Goal: Complete application form

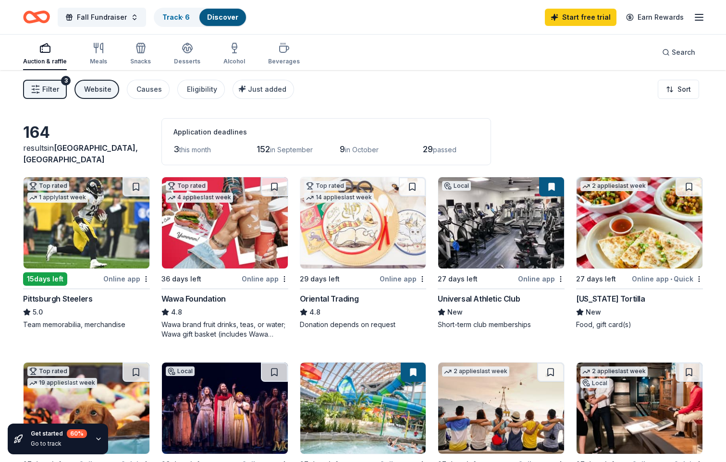
click at [198, 328] on div "Wawa brand fruit drinks, teas, or water; Wawa gift basket (includes Wawa produc…" at bounding box center [224, 329] width 127 height 19
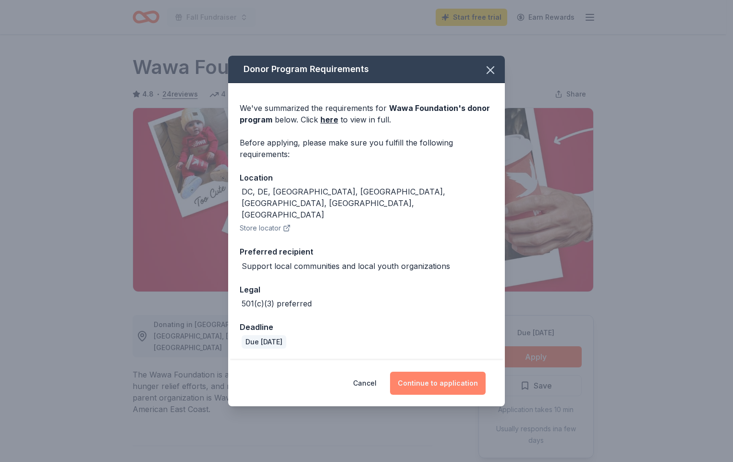
click at [459, 372] on button "Continue to application" at bounding box center [438, 383] width 96 height 23
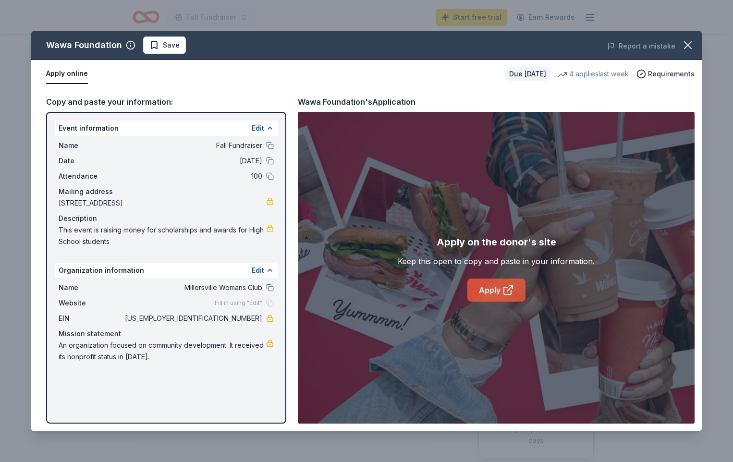
click at [500, 292] on link "Apply" at bounding box center [497, 290] width 58 height 23
click at [685, 45] on icon "button" at bounding box center [687, 44] width 13 height 13
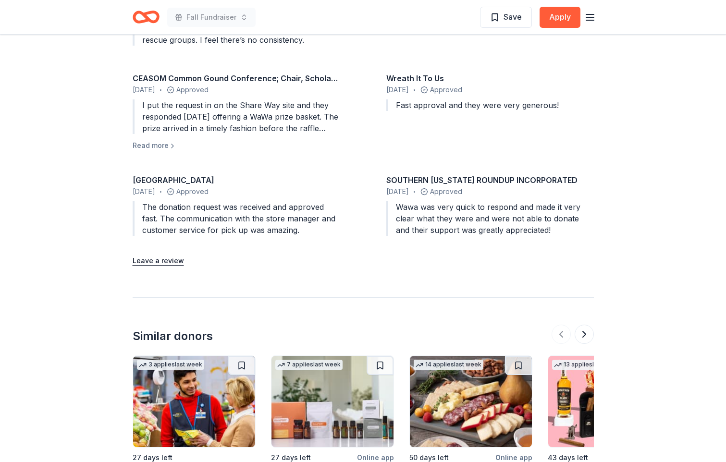
scroll to position [1057, 0]
